Goal: Information Seeking & Learning: Learn about a topic

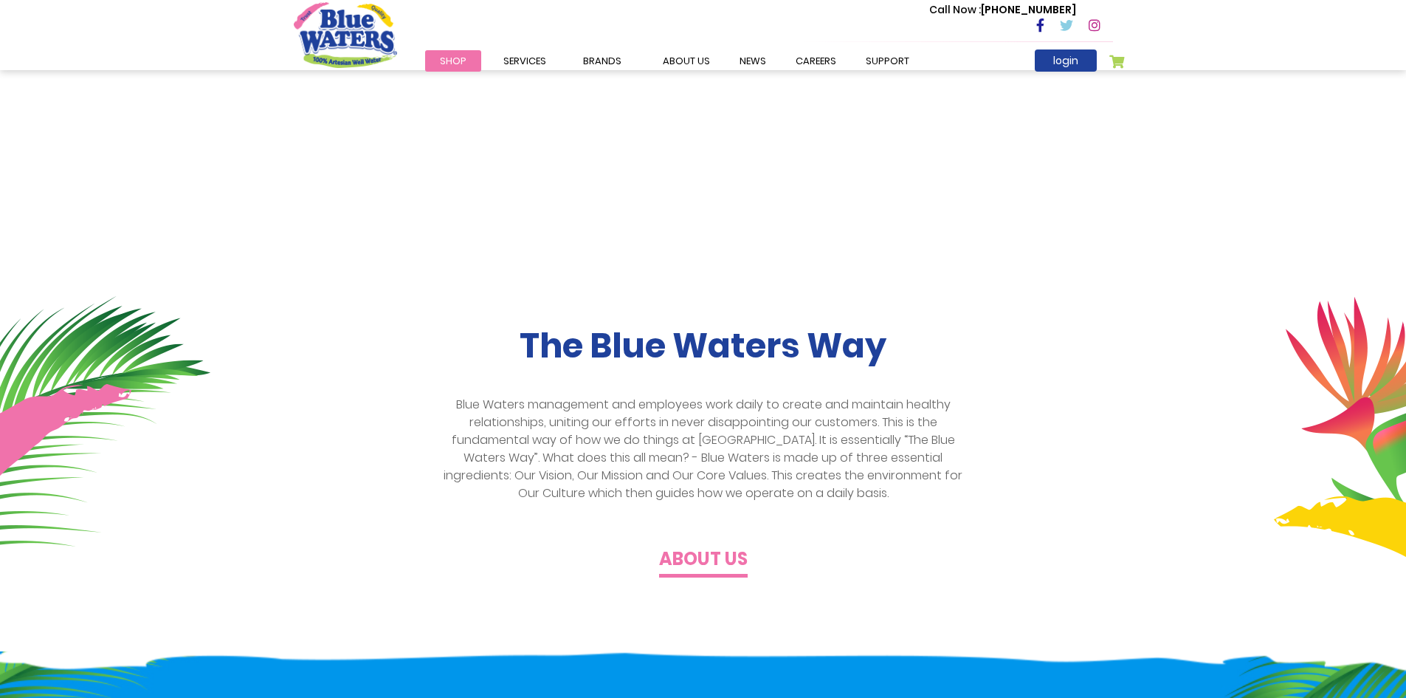
scroll to position [221, 0]
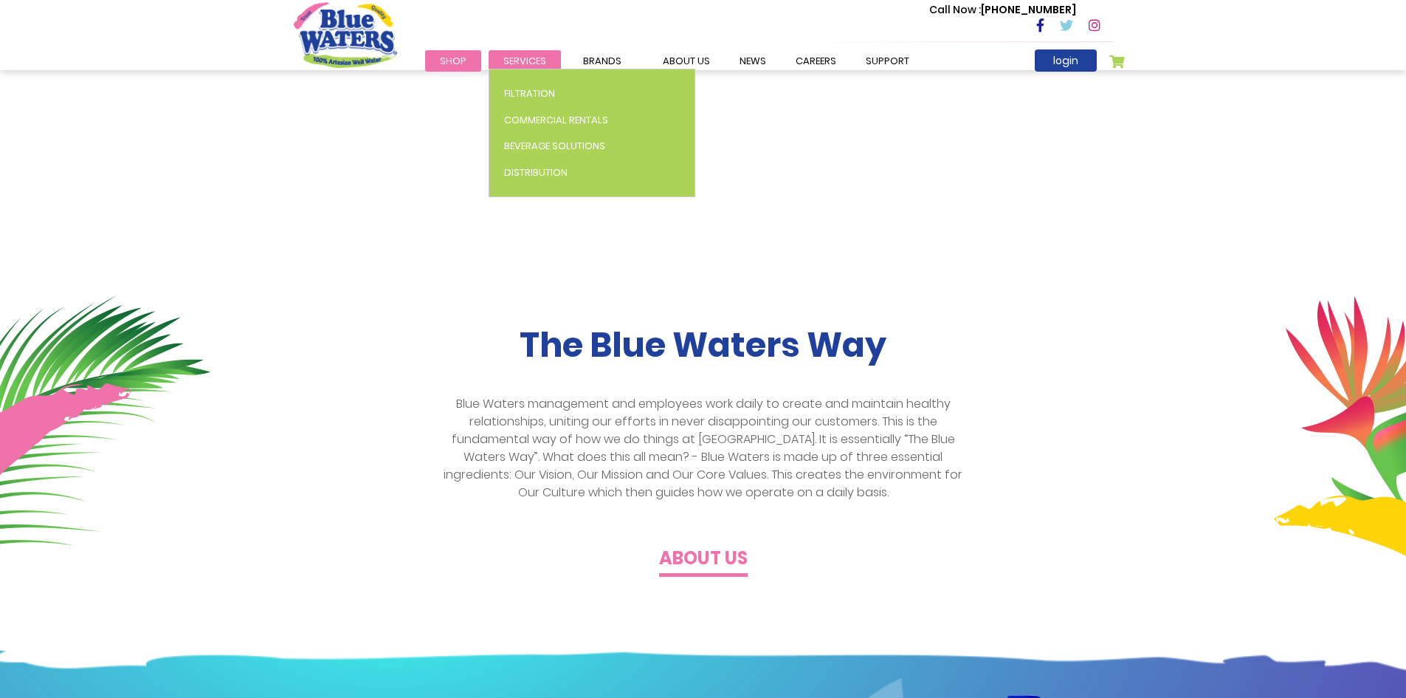
click at [516, 58] on span "Services" at bounding box center [525, 61] width 43 height 14
click at [525, 169] on span "Distribution" at bounding box center [535, 172] width 63 height 14
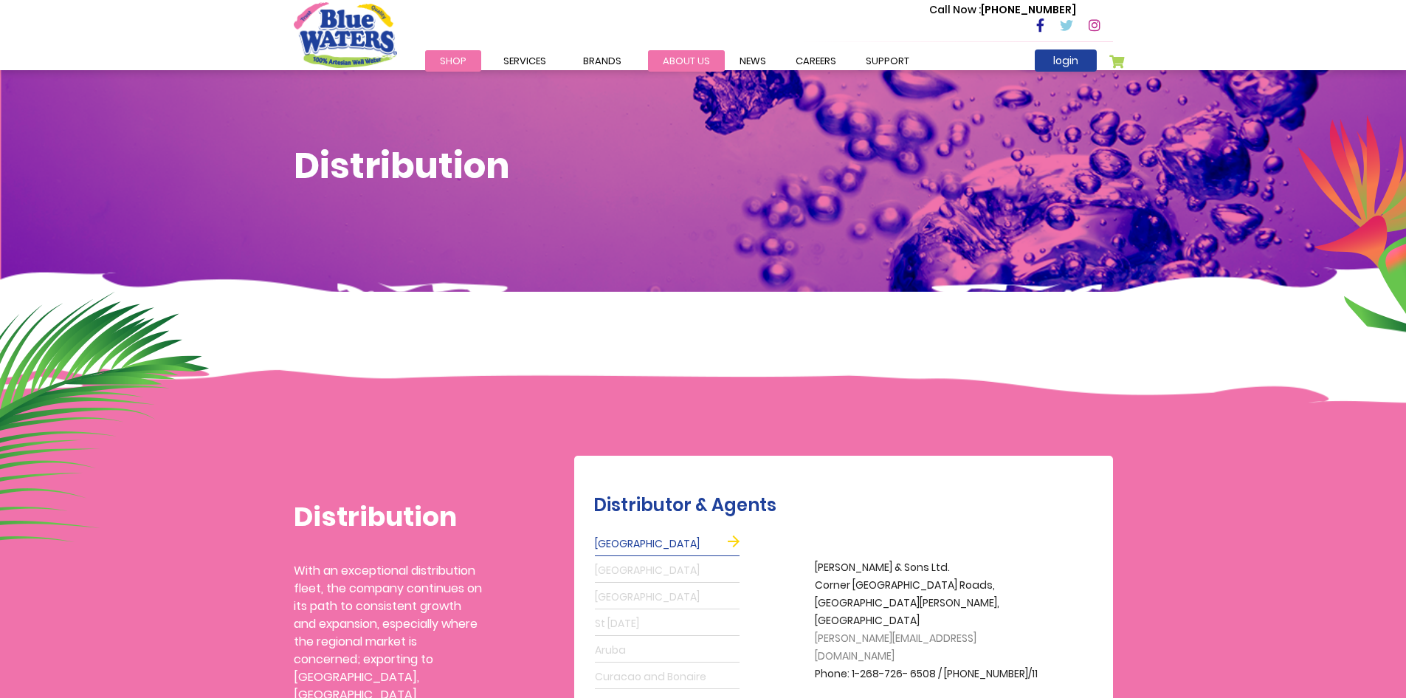
click at [680, 56] on link "about us" at bounding box center [686, 60] width 77 height 21
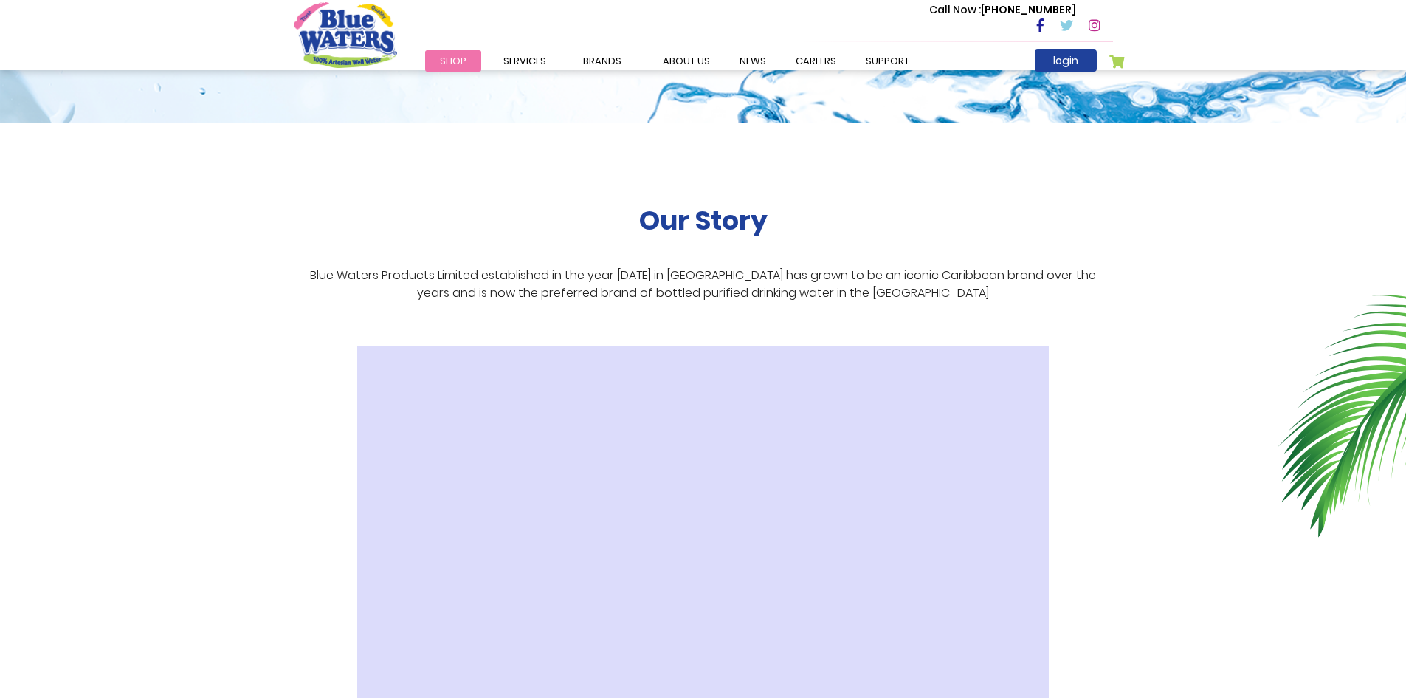
scroll to position [148, 0]
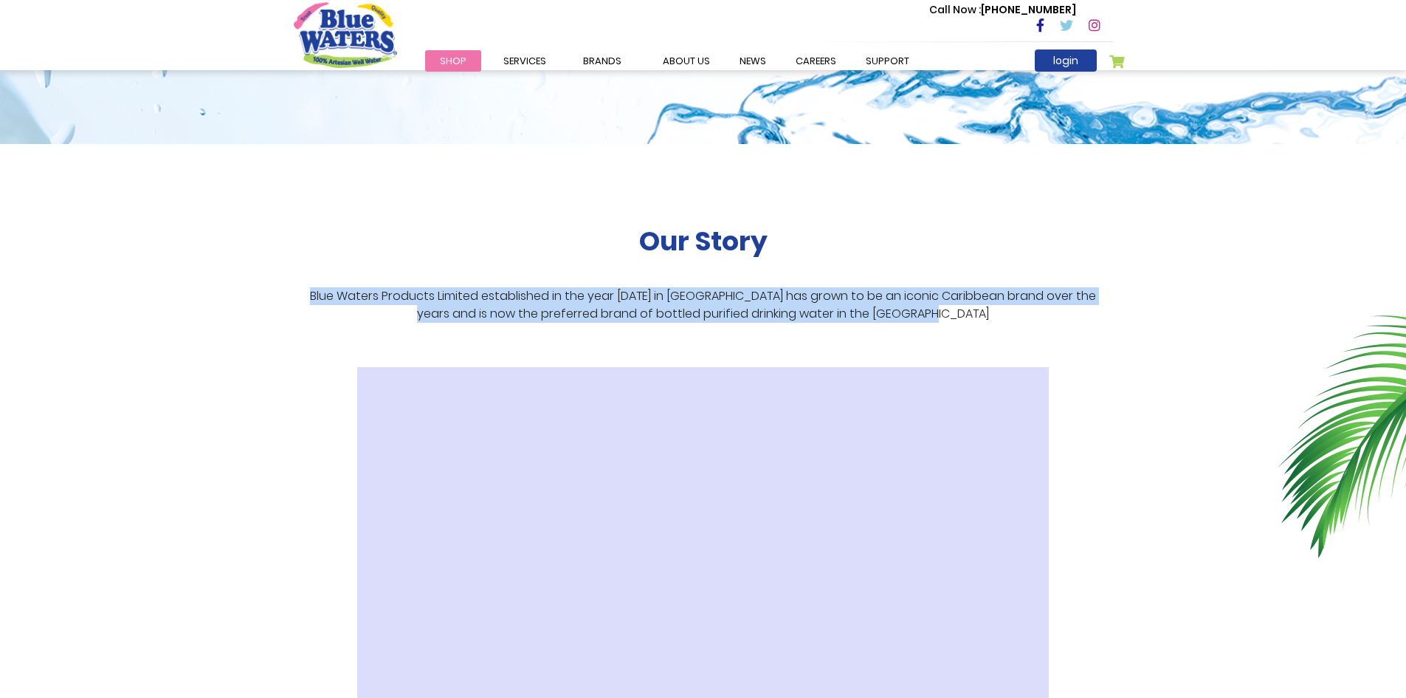
drag, startPoint x: 291, startPoint y: 293, endPoint x: 954, endPoint y: 320, distance: 663.6
click at [954, 320] on div "Our Story Blue Waters Products Limited established in the year [DATE] in [GEOGR…" at bounding box center [704, 480] width 842 height 672
copy p "Blue Waters Products Limited established in the year [DATE] in [GEOGRAPHIC_DATA…"
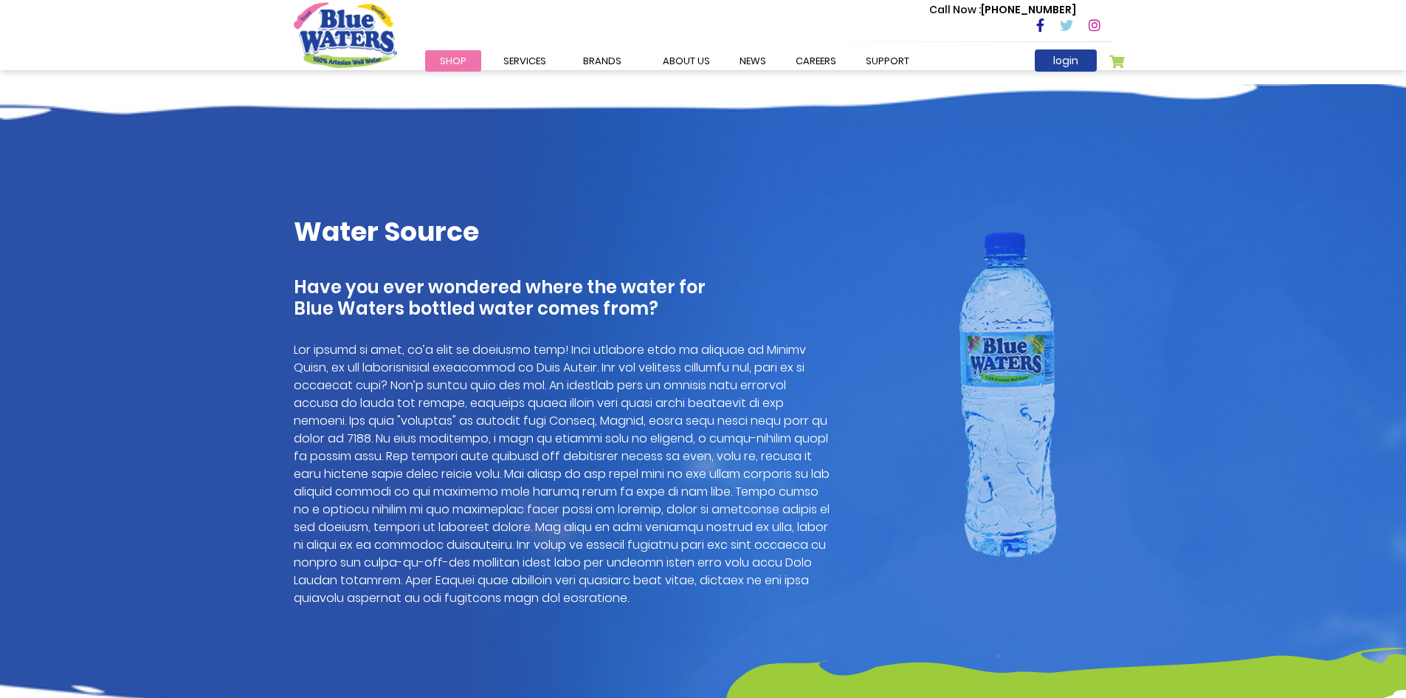
scroll to position [886, 0]
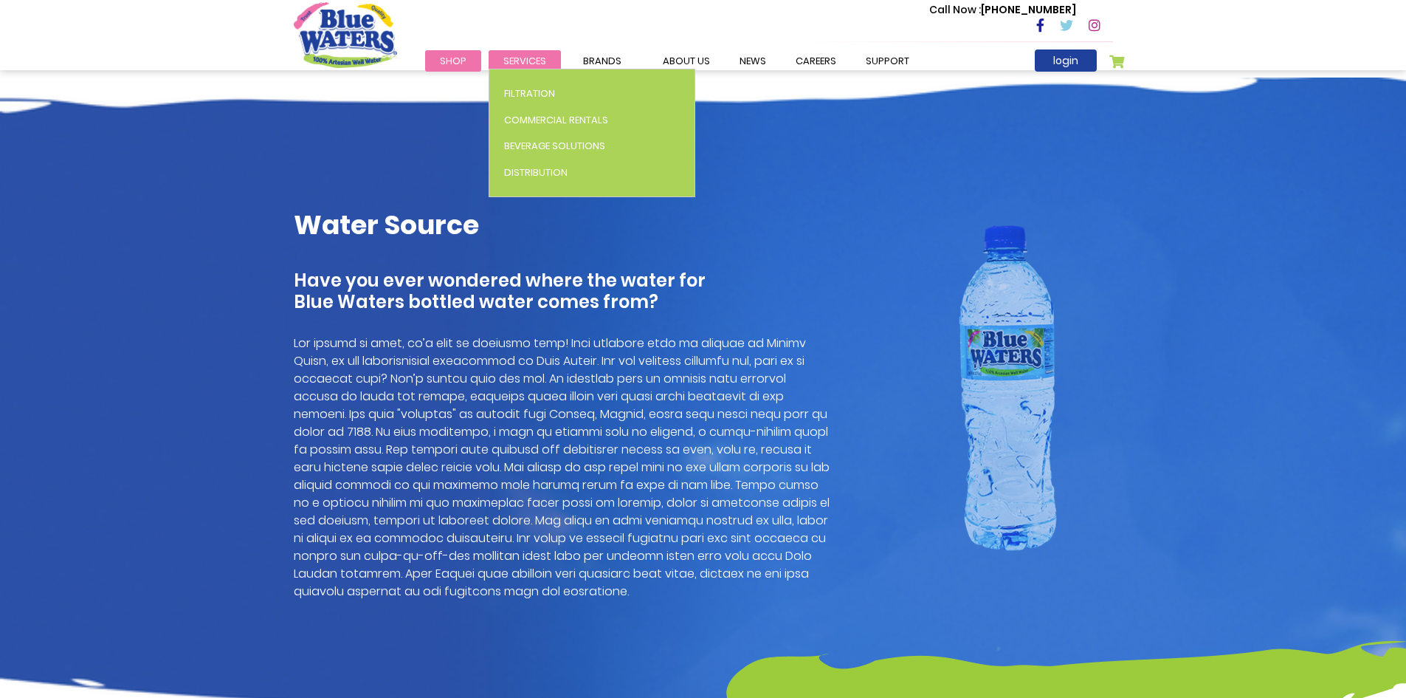
click at [529, 54] on span "Services" at bounding box center [525, 61] width 43 height 14
click at [537, 91] on span "Filtration" at bounding box center [529, 93] width 51 height 14
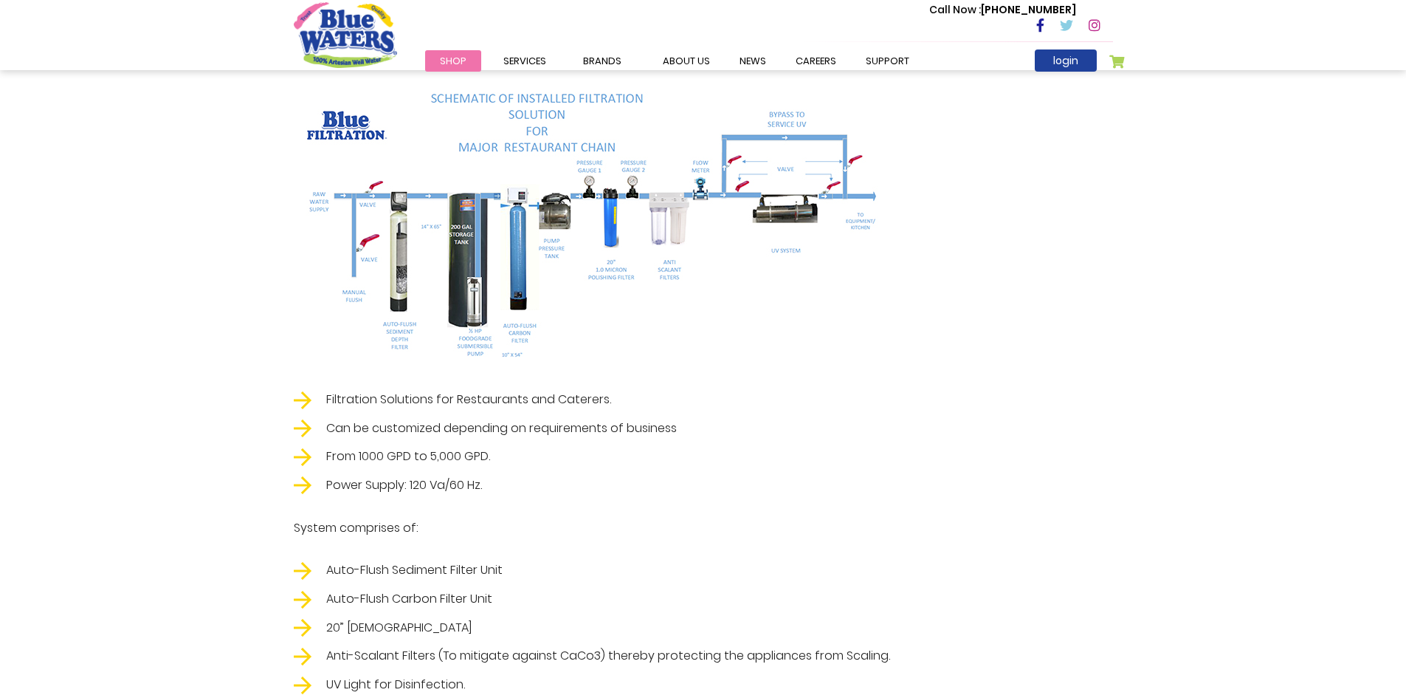
scroll to position [2436, 0]
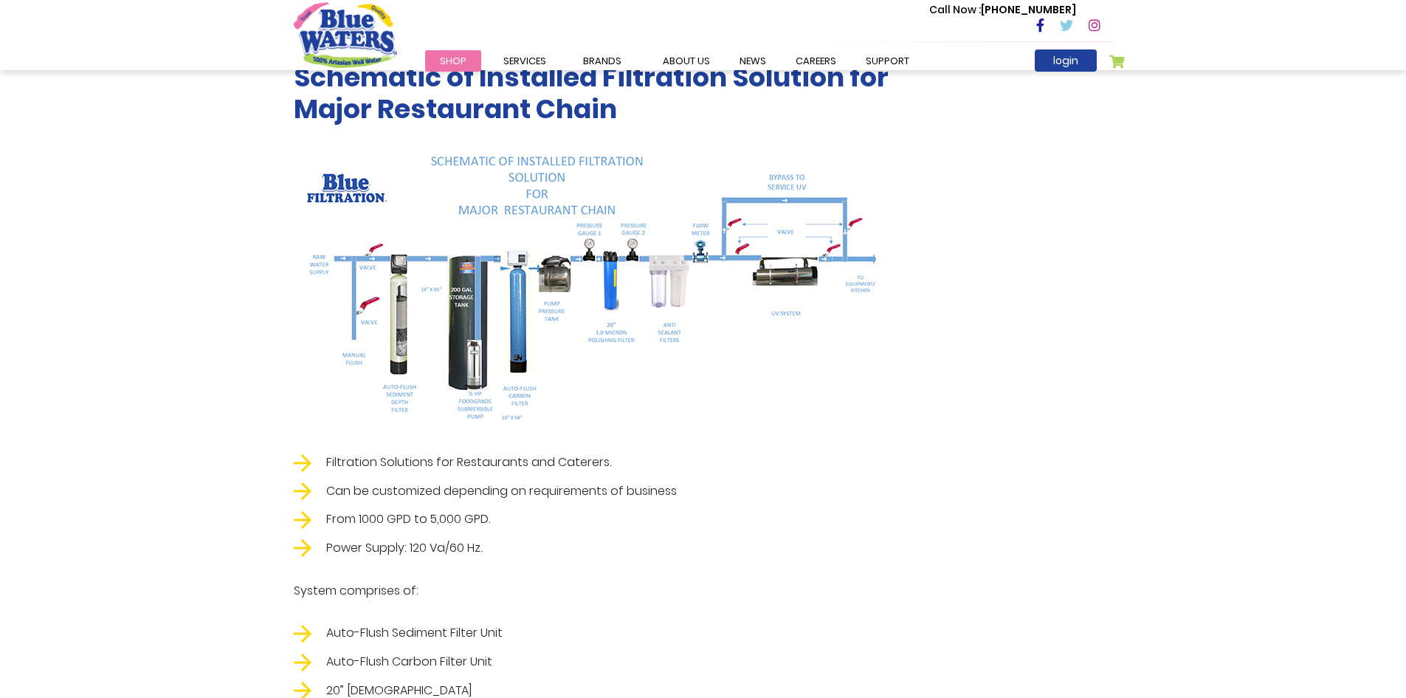
click at [457, 61] on span "Shop" at bounding box center [453, 61] width 27 height 14
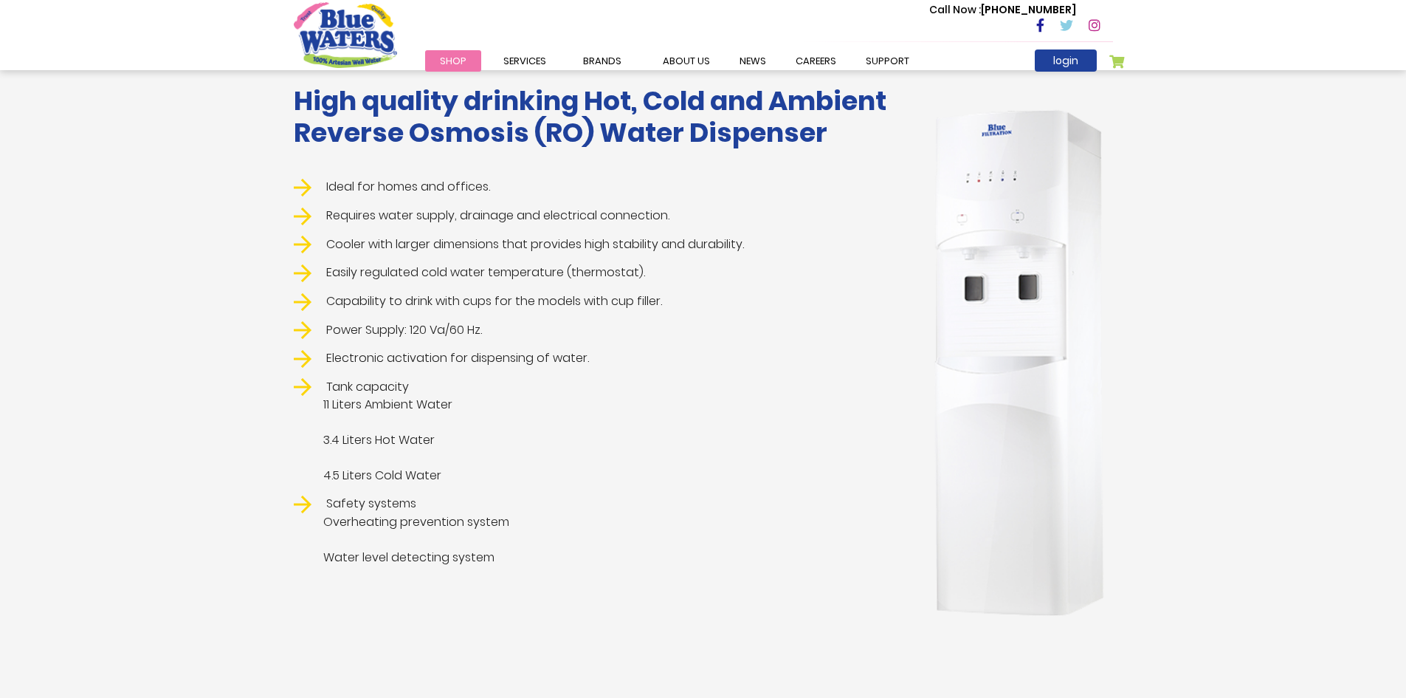
scroll to position [74, 0]
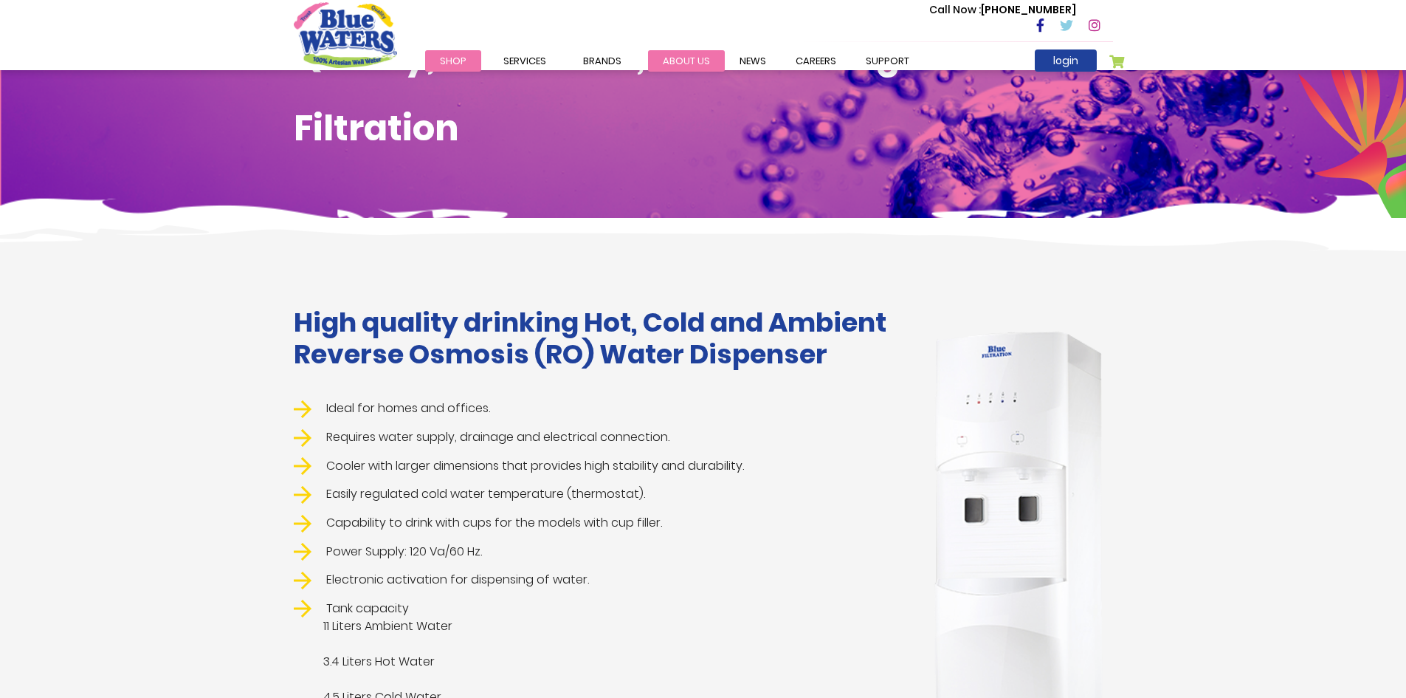
click at [694, 57] on link "about us" at bounding box center [686, 60] width 77 height 21
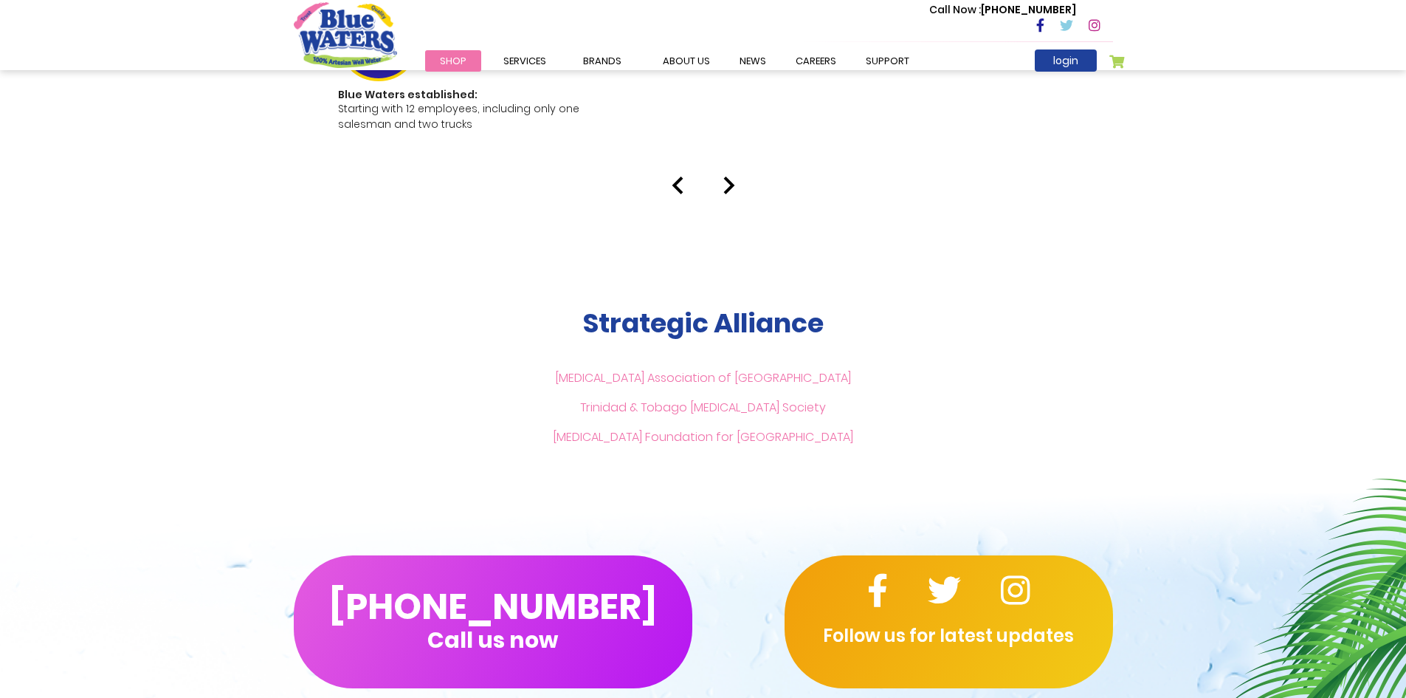
scroll to position [2952, 0]
